Goal: Check status: Check status

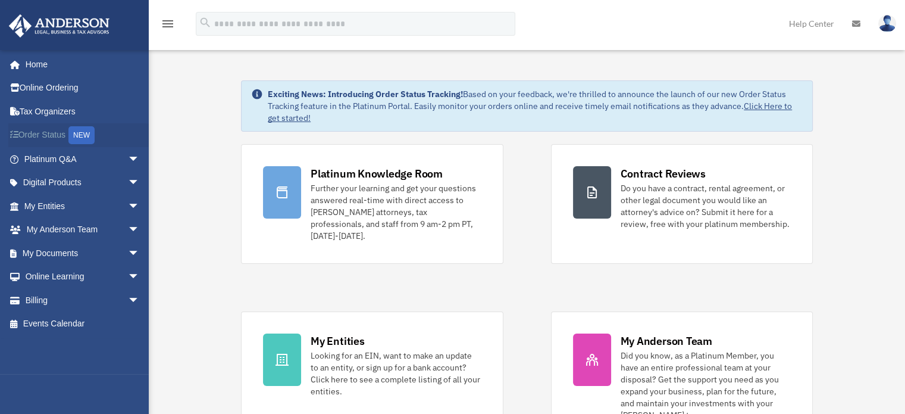
click at [43, 135] on link "Order Status NEW" at bounding box center [82, 135] width 149 height 24
click at [55, 160] on link "Platinum Q&A arrow_drop_down" at bounding box center [82, 159] width 149 height 24
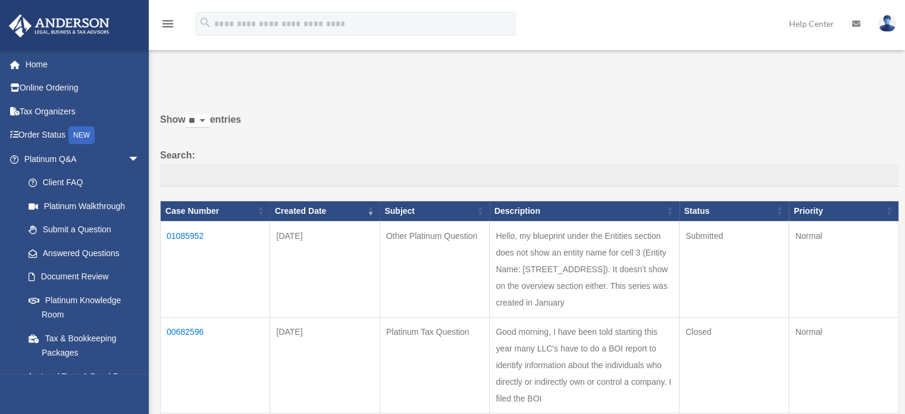
click at [186, 233] on td "01085952" at bounding box center [216, 269] width 110 height 96
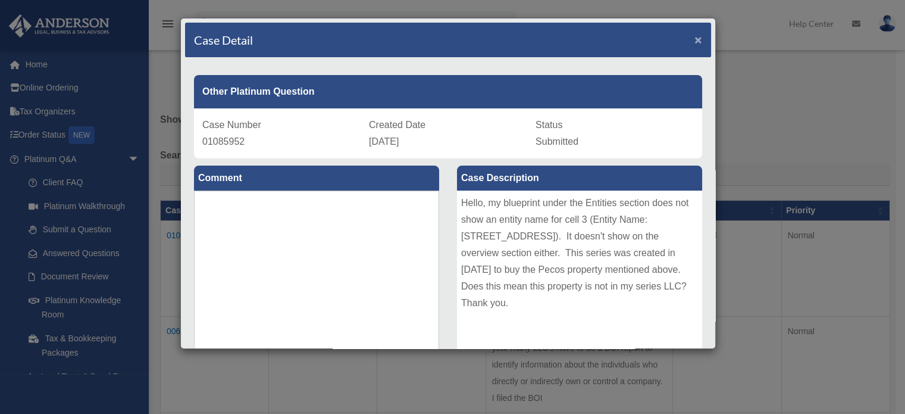
click at [695, 38] on span "×" at bounding box center [699, 40] width 8 height 14
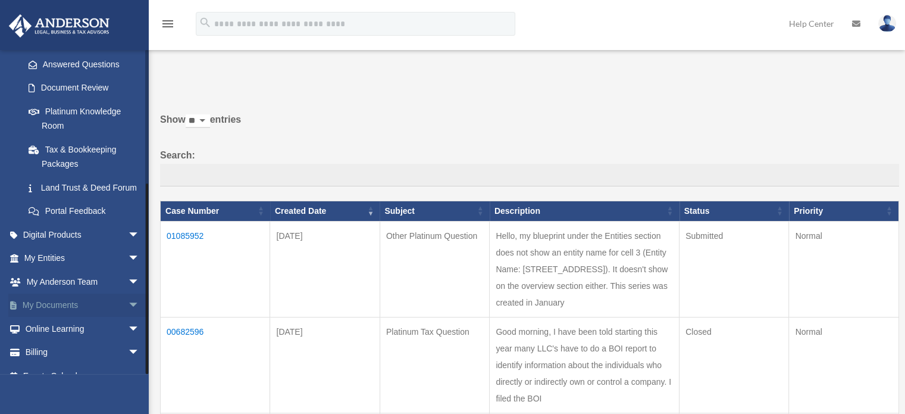
scroll to position [219, 0]
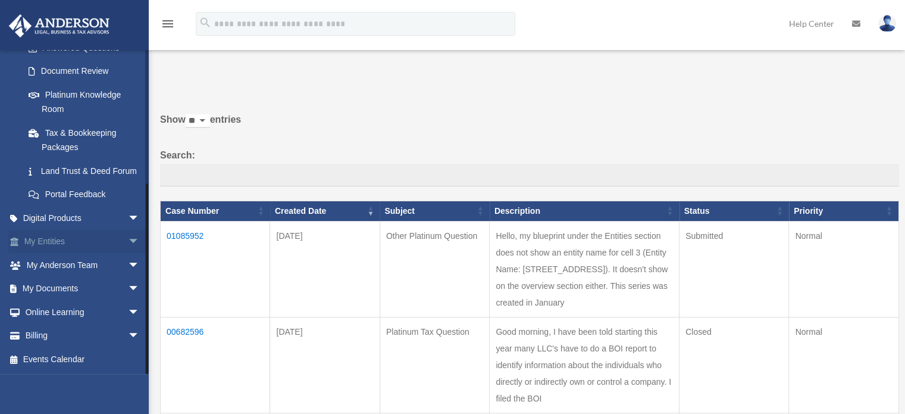
click at [46, 245] on link "My Entities arrow_drop_down" at bounding box center [82, 242] width 149 height 24
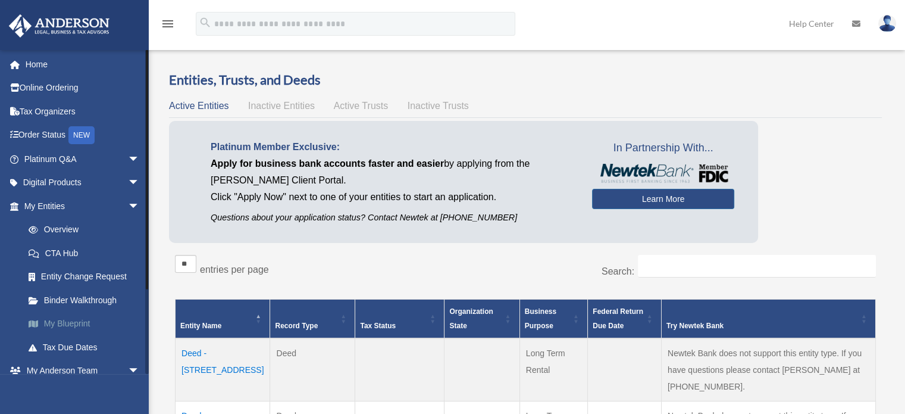
click at [62, 323] on link "My Blueprint" at bounding box center [87, 324] width 141 height 24
